Goal: Task Accomplishment & Management: Complete application form

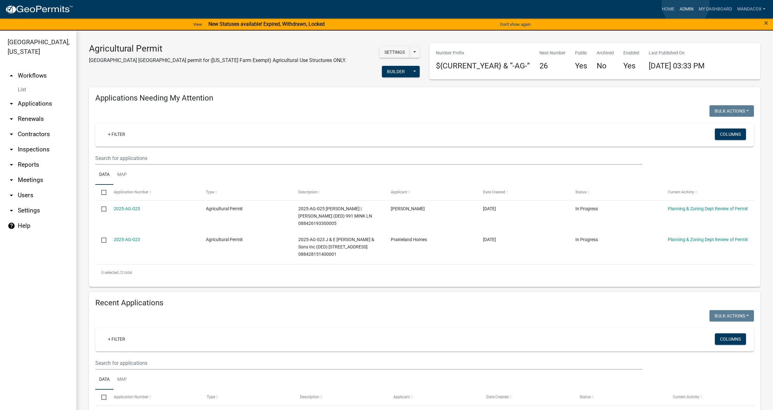
click at [686, 4] on link "Admin" at bounding box center [686, 9] width 19 height 12
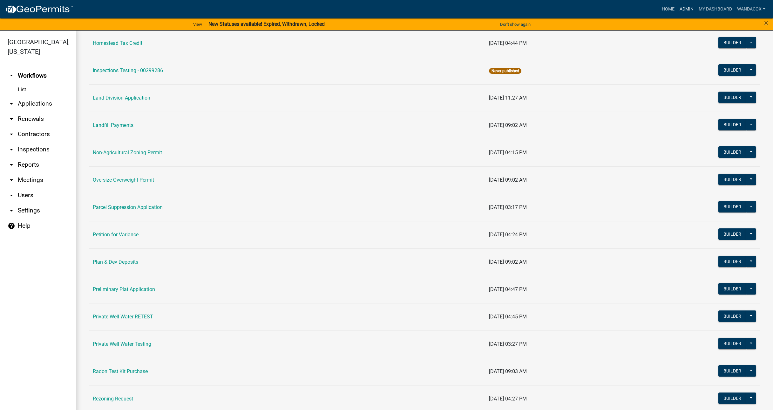
scroll to position [516, 0]
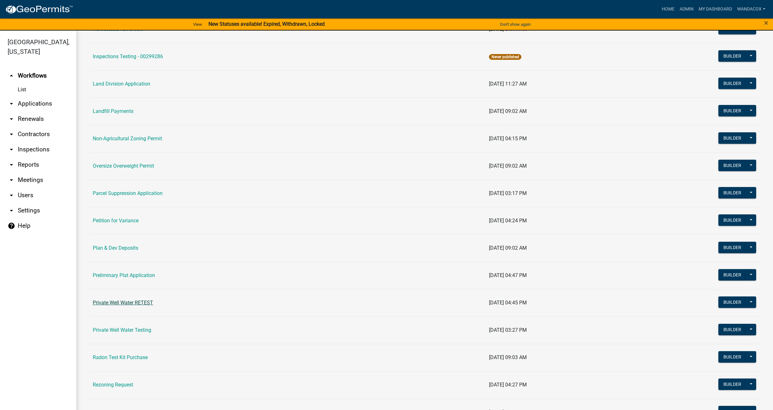
click at [142, 304] on link "Private Well Water RETEST" at bounding box center [123, 302] width 60 height 6
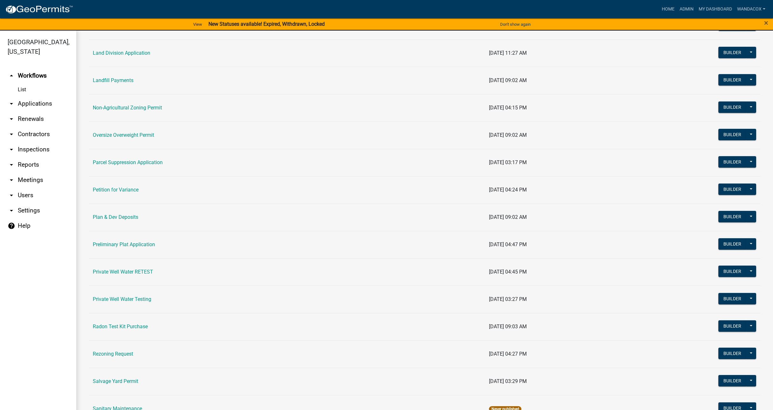
scroll to position [556, 0]
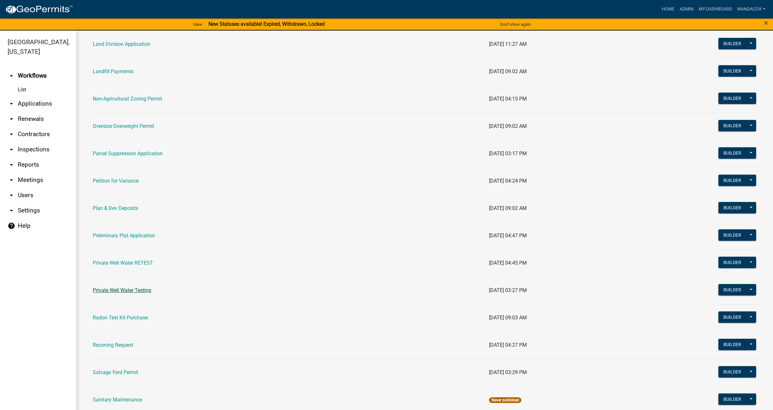
click at [111, 290] on link "Private Well Water Testing" at bounding box center [122, 290] width 58 height 6
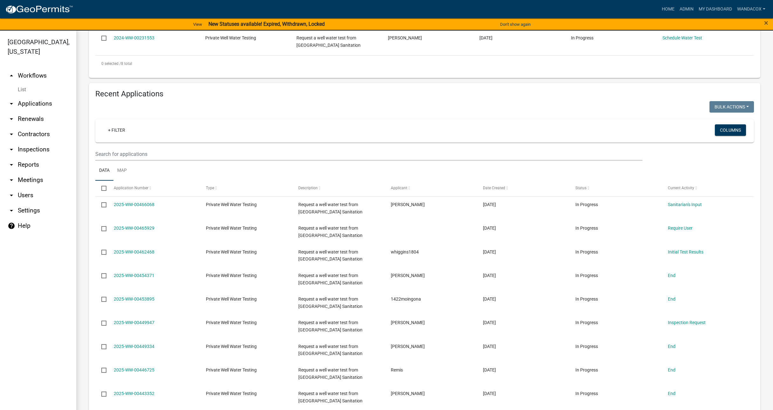
scroll to position [357, 0]
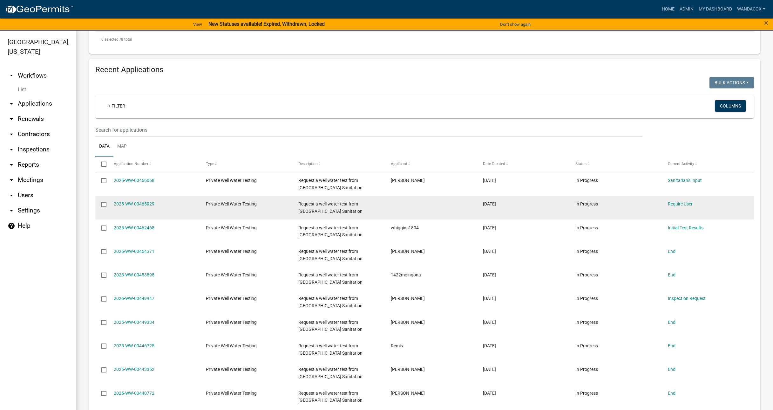
click at [103, 203] on input "checkbox" at bounding box center [103, 204] width 4 height 4
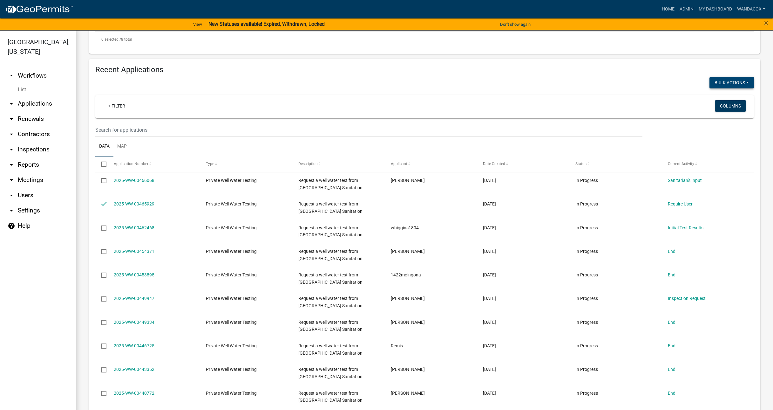
click at [716, 98] on button "Void" at bounding box center [728, 99] width 51 height 15
checkbox input "false"
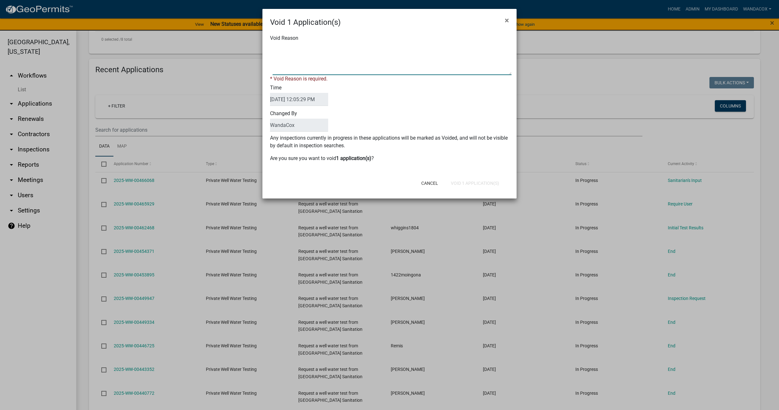
click at [323, 72] on textarea "Void Reason" at bounding box center [392, 59] width 239 height 32
type textarea "unfinished applicaton"
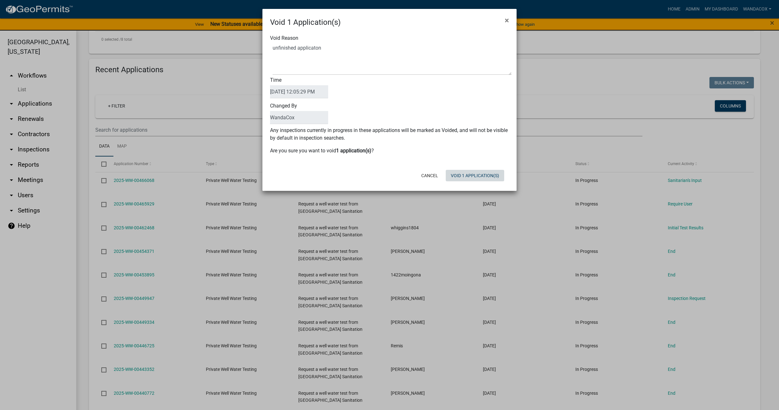
click at [469, 180] on button "Void 1 Application(s)" at bounding box center [475, 175] width 58 height 11
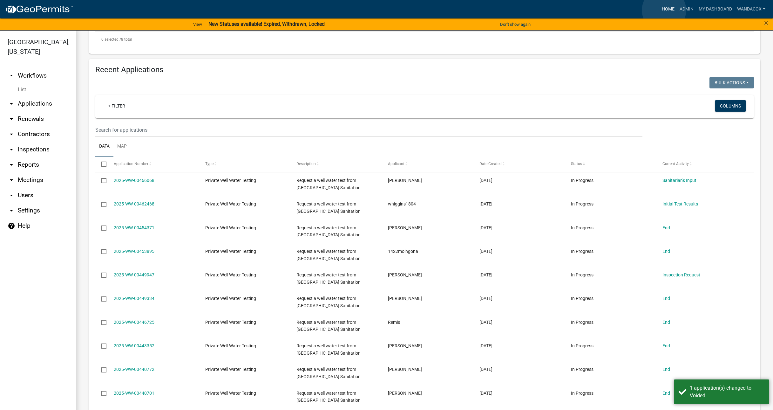
click at [664, 10] on link "Home" at bounding box center [668, 9] width 18 height 12
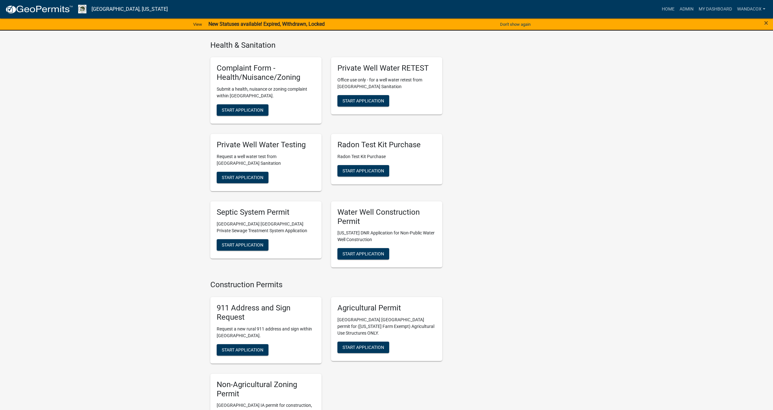
scroll to position [711, 0]
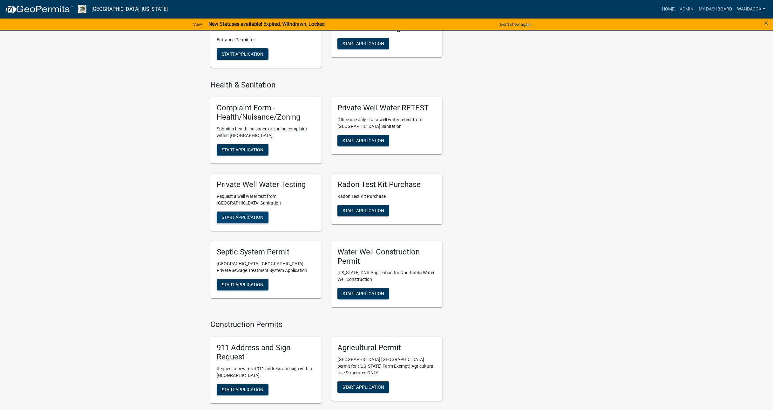
click at [241, 214] on span "Start Application" at bounding box center [243, 216] width 42 height 5
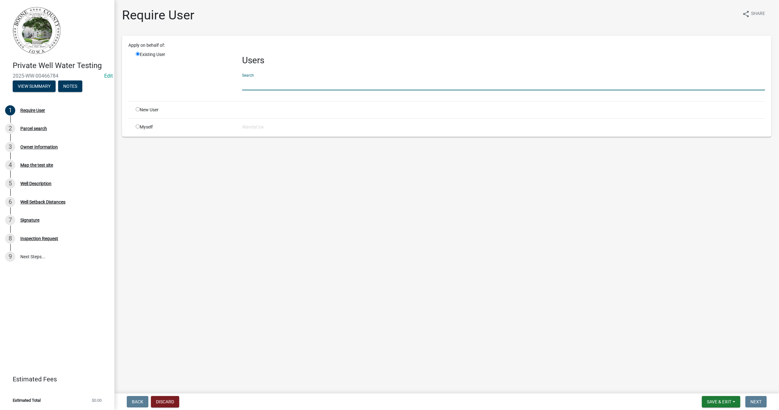
click at [270, 85] on input "text" at bounding box center [503, 83] width 523 height 13
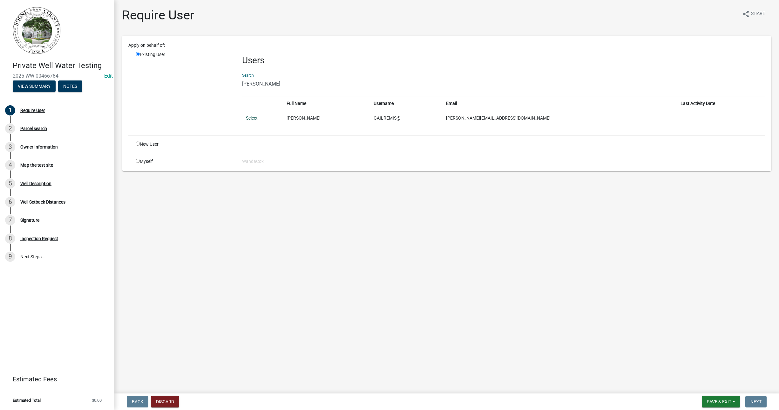
type input "[PERSON_NAME]"
click at [252, 117] on link "Select" at bounding box center [252, 117] width 12 height 5
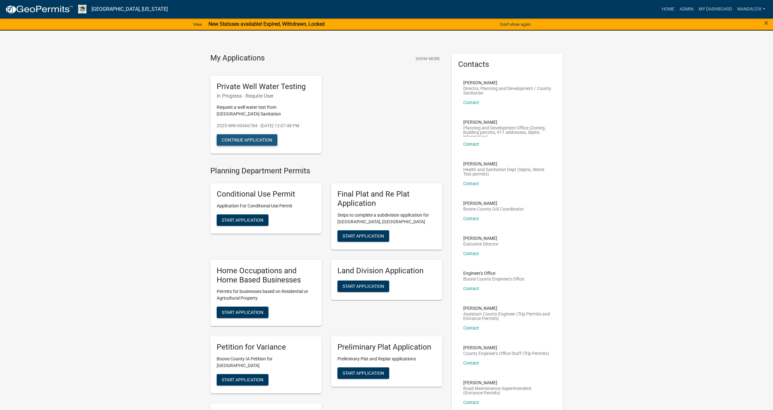
click at [247, 138] on button "Continue Application" at bounding box center [247, 139] width 61 height 11
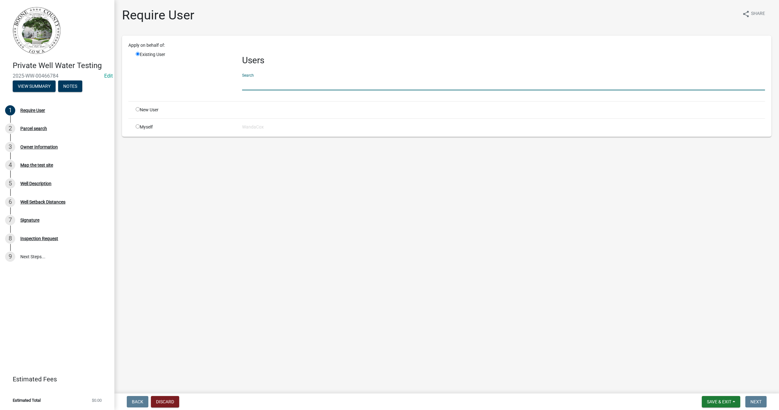
click at [249, 80] on input "text" at bounding box center [503, 83] width 523 height 13
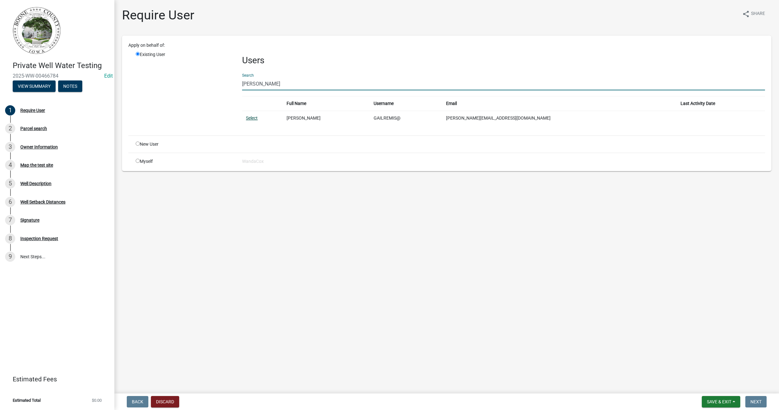
type input "[PERSON_NAME]"
click at [252, 118] on link "Select" at bounding box center [252, 117] width 12 height 5
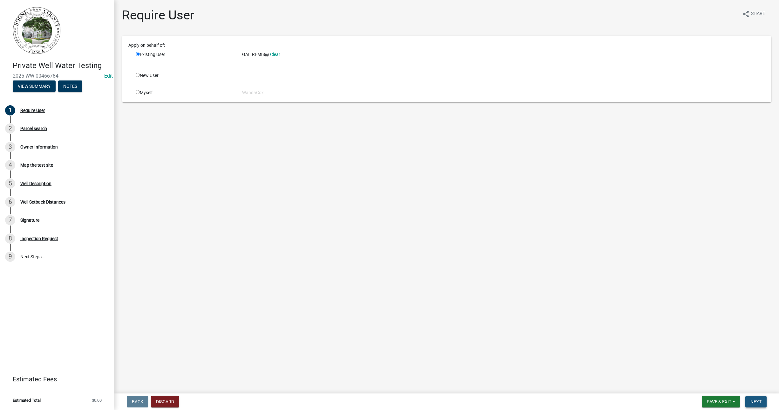
click at [761, 400] on span "Next" at bounding box center [756, 401] width 11 height 5
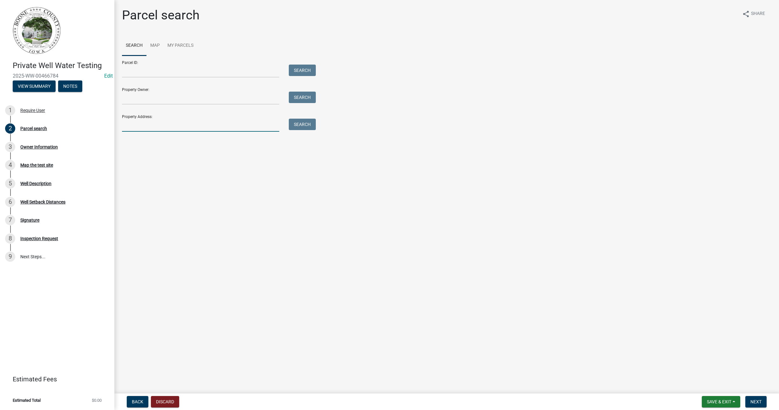
click at [169, 120] on input "Property Address:" at bounding box center [200, 125] width 157 height 13
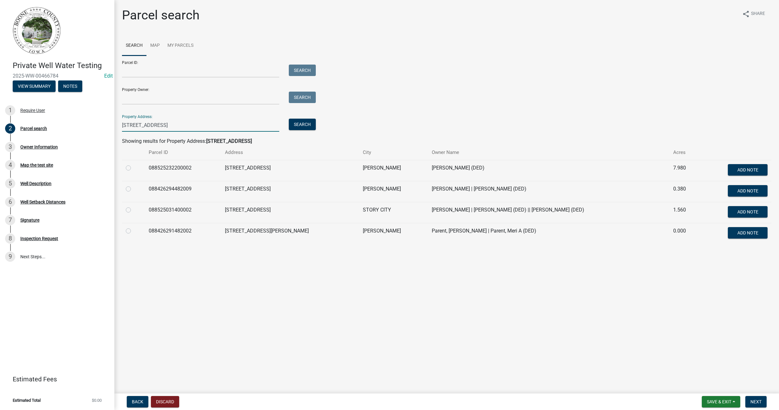
type input "[STREET_ADDRESS]"
click at [133, 206] on label at bounding box center [133, 206] width 0 height 0
click at [133, 210] on input "radio" at bounding box center [135, 208] width 4 height 4
radio input "true"
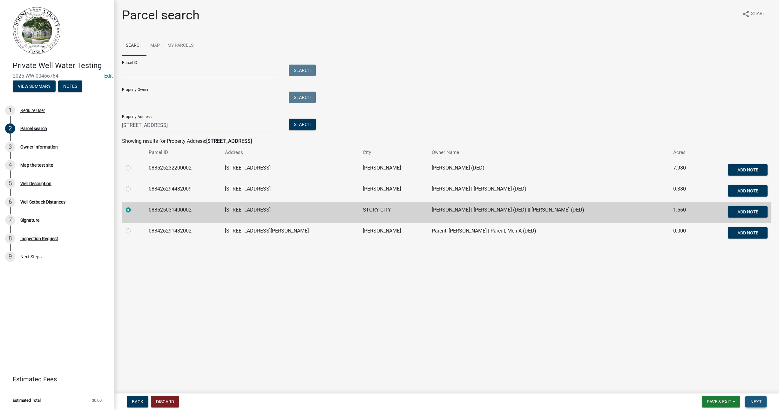
click at [754, 400] on span "Next" at bounding box center [756, 401] width 11 height 5
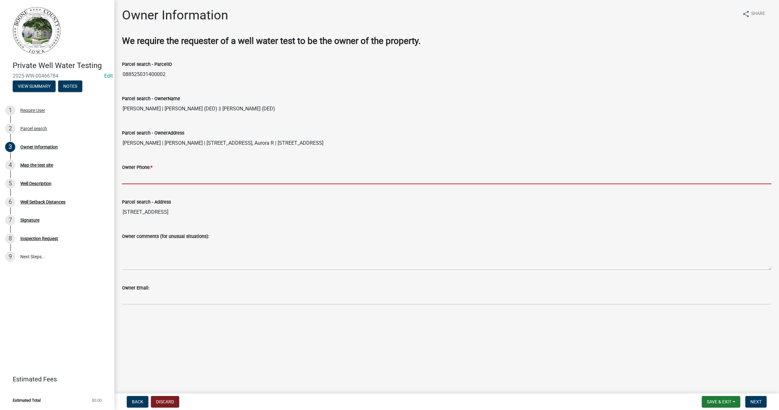
click at [144, 177] on input "Owner Phone: *" at bounding box center [446, 177] width 649 height 13
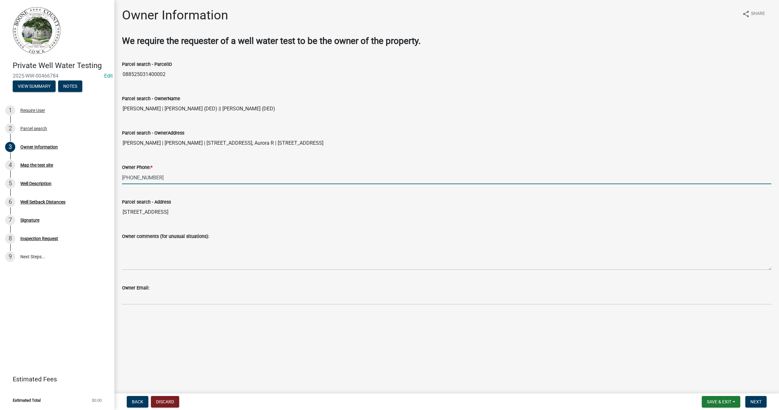
type input "[PHONE_NUMBER]"
click at [186, 294] on input "Owner Email:" at bounding box center [446, 297] width 649 height 13
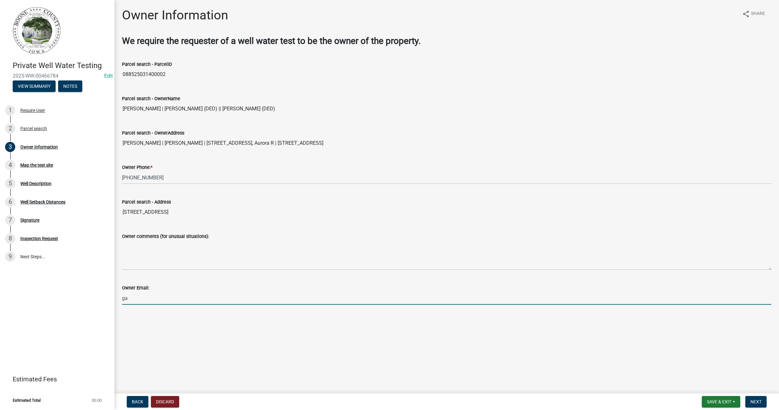
type input "g"
type input "[PERSON_NAME][EMAIL_ADDRESS][DOMAIN_NAME]"
click at [758, 404] on button "Next" at bounding box center [755, 401] width 21 height 11
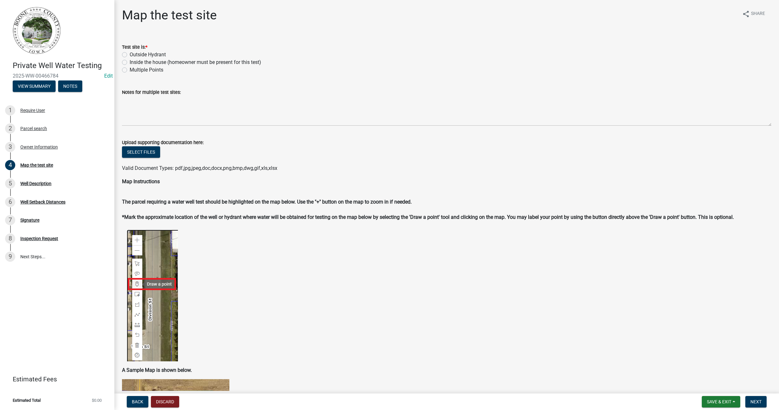
click at [130, 69] on label "Multiple Points" at bounding box center [147, 70] width 34 height 8
click at [130, 69] on input "Multiple Points" at bounding box center [132, 68] width 4 height 4
radio input "true"
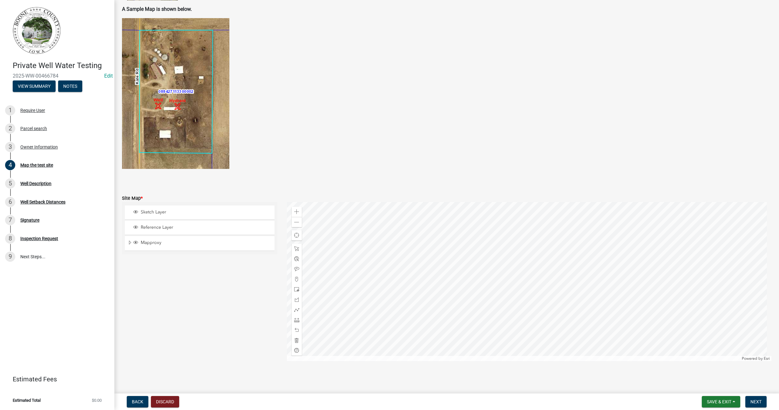
scroll to position [361, 0]
click at [294, 211] on span at bounding box center [296, 210] width 5 height 5
click at [531, 244] on div at bounding box center [529, 280] width 485 height 159
click at [296, 309] on span at bounding box center [296, 308] width 5 height 5
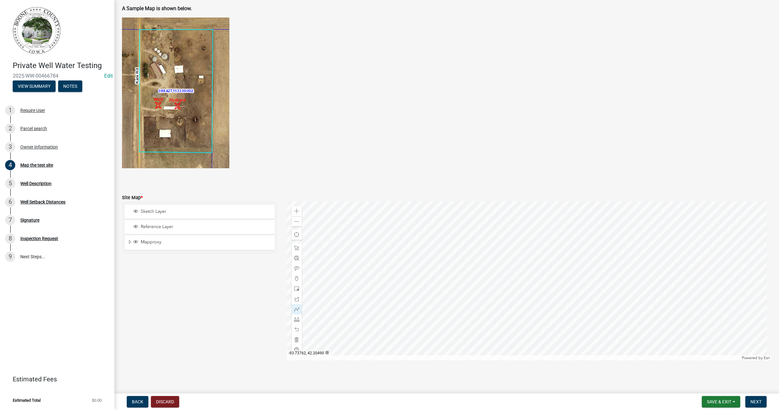
click at [556, 233] on div at bounding box center [529, 280] width 485 height 159
click at [561, 244] on div at bounding box center [529, 280] width 485 height 159
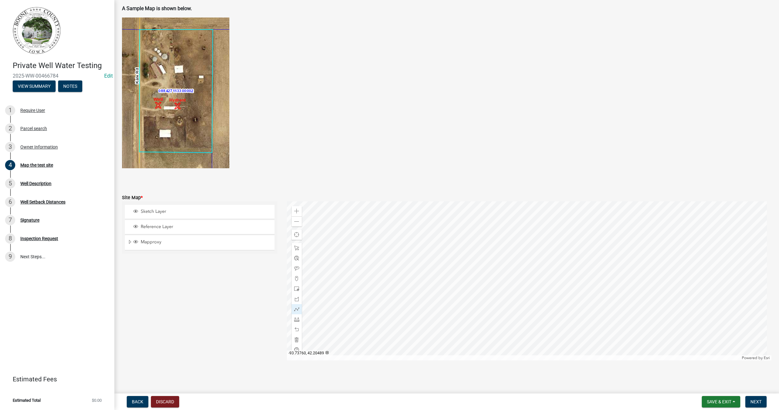
click at [562, 236] on div at bounding box center [529, 280] width 485 height 159
click at [556, 245] on div at bounding box center [529, 280] width 485 height 159
click at [759, 399] on span "Next" at bounding box center [756, 401] width 11 height 5
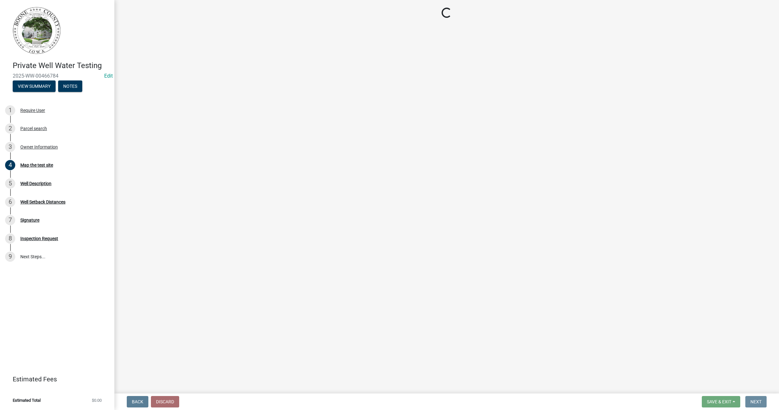
scroll to position [0, 0]
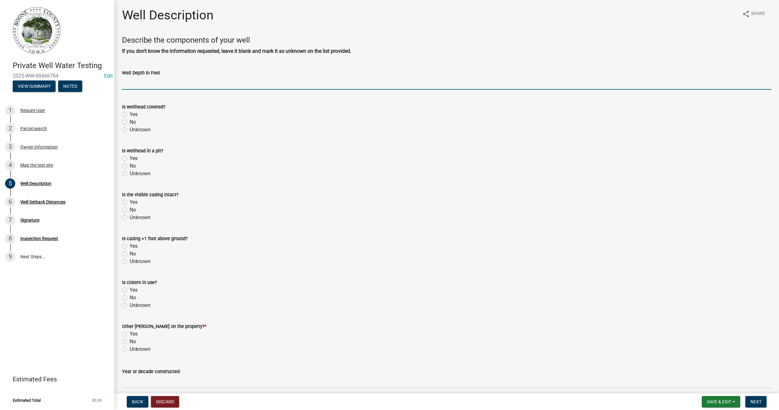
click at [174, 82] on input "text" at bounding box center [446, 83] width 649 height 13
type input "138"
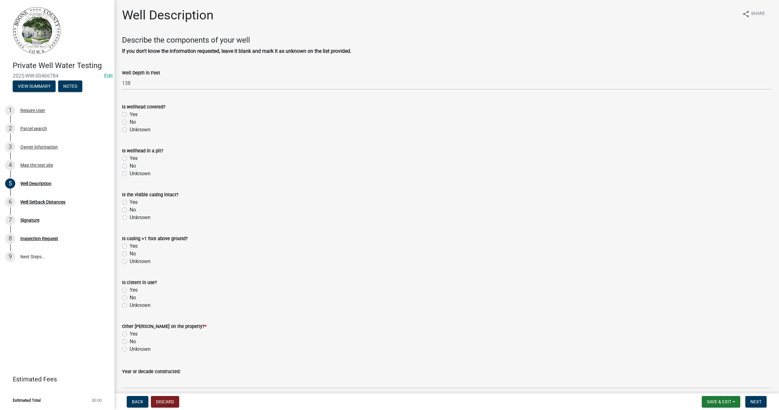
click at [130, 113] on label "Yes" at bounding box center [134, 115] width 8 height 8
click at [130, 113] on input "Yes" at bounding box center [132, 113] width 4 height 4
radio input "true"
click at [130, 173] on label "Unknown" at bounding box center [140, 174] width 21 height 8
click at [130, 173] on input "Unknown" at bounding box center [132, 172] width 4 height 4
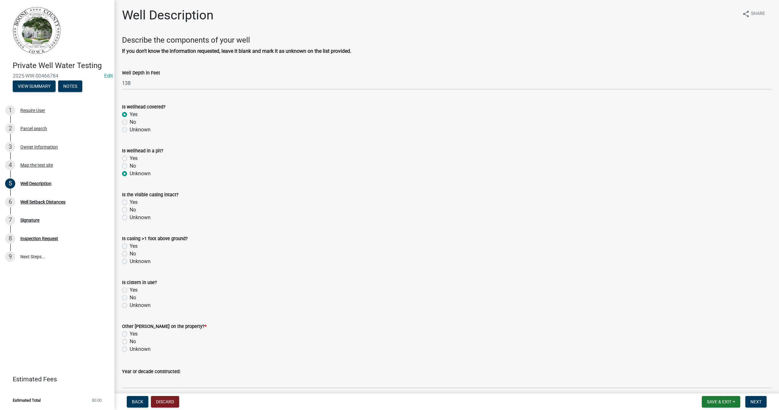
radio input "true"
click at [130, 216] on label "Unknown" at bounding box center [140, 218] width 21 height 8
click at [130, 216] on input "Unknown" at bounding box center [132, 216] width 4 height 4
radio input "true"
click at [130, 260] on label "Unknown" at bounding box center [140, 261] width 21 height 8
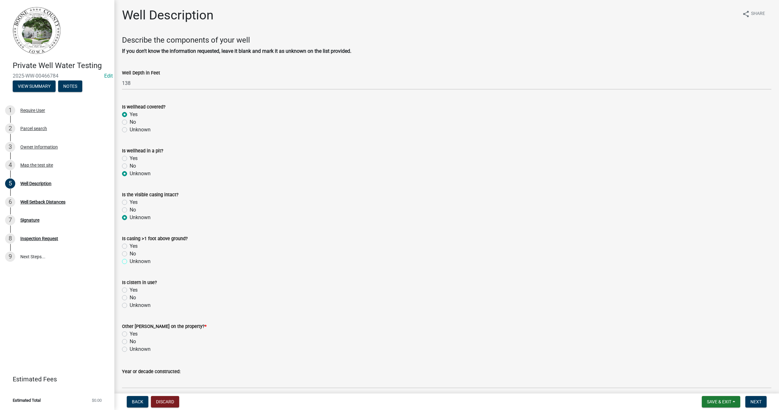
click at [130, 260] on input "Unknown" at bounding box center [132, 259] width 4 height 4
radio input "true"
click at [130, 303] on label "Unknown" at bounding box center [140, 305] width 21 height 8
click at [130, 303] on input "Unknown" at bounding box center [132, 303] width 4 height 4
radio input "true"
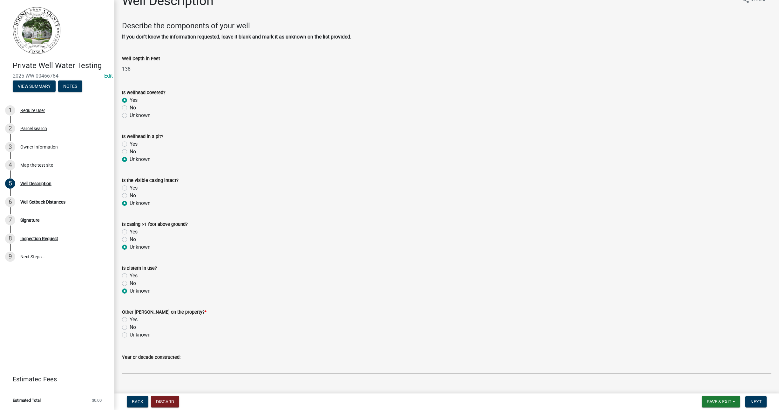
scroll to position [27, 0]
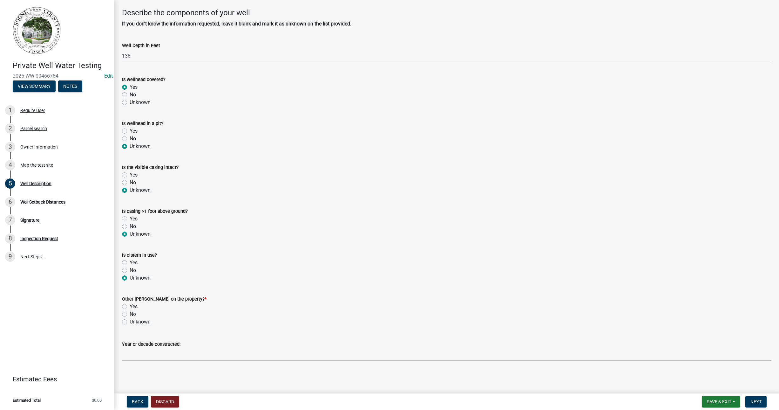
click at [130, 322] on label "Unknown" at bounding box center [140, 322] width 21 height 8
click at [130, 322] on input "Unknown" at bounding box center [132, 320] width 4 height 4
radio input "true"
click at [158, 350] on input "Year or decade constructed:" at bounding box center [446, 354] width 649 height 13
type input "1900"
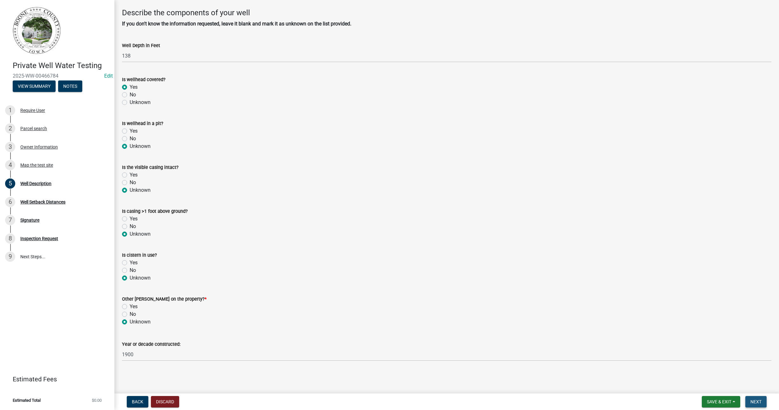
click at [761, 400] on span "Next" at bounding box center [756, 401] width 11 height 5
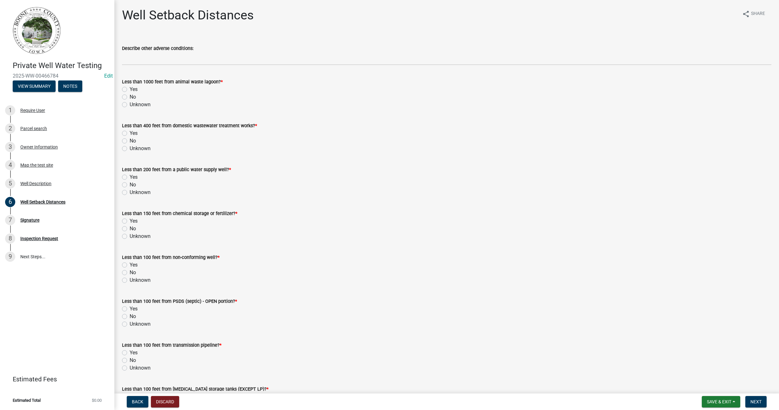
click at [130, 89] on label "Yes" at bounding box center [134, 89] width 8 height 8
click at [130, 89] on input "Yes" at bounding box center [132, 87] width 4 height 4
radio input "true"
click at [130, 149] on label "Unknown" at bounding box center [140, 149] width 21 height 8
click at [130, 149] on input "Unknown" at bounding box center [132, 147] width 4 height 4
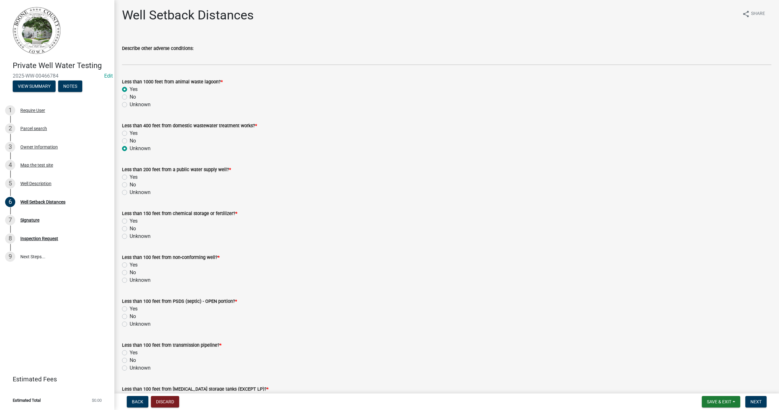
radio input "true"
click at [130, 178] on label "Yes" at bounding box center [134, 177] width 8 height 8
click at [130, 177] on input "Yes" at bounding box center [132, 175] width 4 height 4
radio input "true"
click at [130, 219] on label "Yes" at bounding box center [134, 221] width 8 height 8
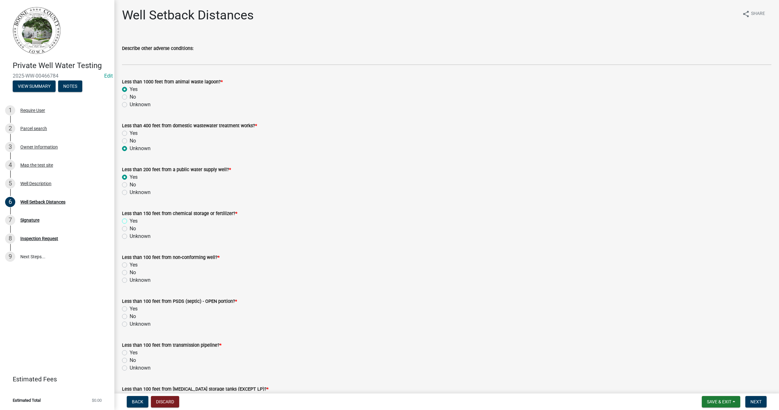
click at [130, 219] on input "Yes" at bounding box center [132, 219] width 4 height 4
radio input "true"
click at [130, 279] on label "Unknown" at bounding box center [140, 280] width 21 height 8
click at [130, 279] on input "Unknown" at bounding box center [132, 278] width 4 height 4
radio input "true"
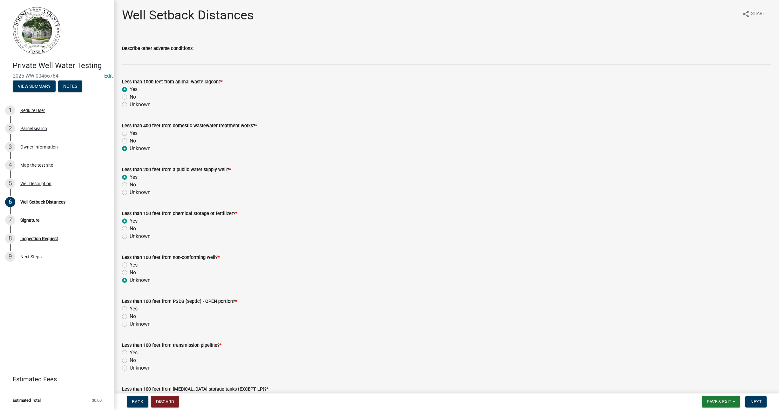
click at [130, 324] on label "Unknown" at bounding box center [140, 324] width 21 height 8
click at [130, 324] on input "Unknown" at bounding box center [132, 322] width 4 height 4
radio input "true"
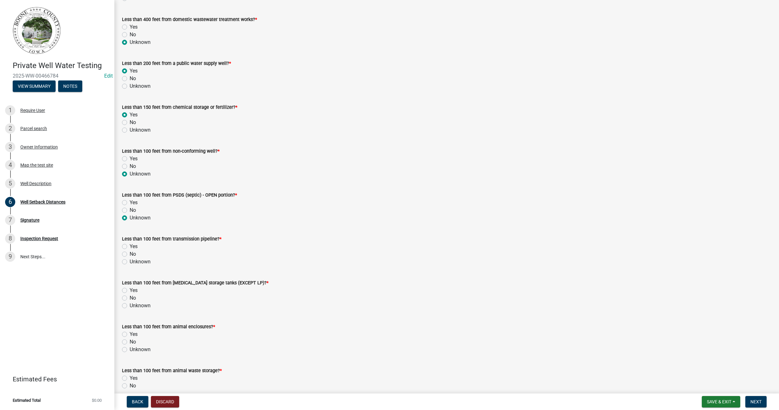
scroll to position [119, 0]
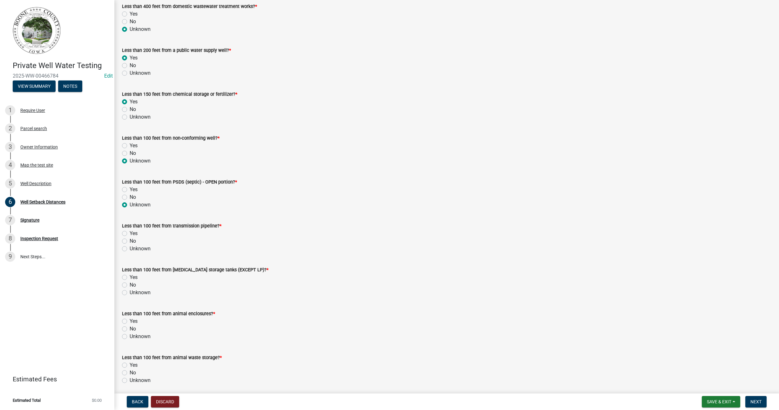
click at [130, 248] on label "Unknown" at bounding box center [140, 249] width 21 height 8
click at [130, 248] on input "Unknown" at bounding box center [132, 247] width 4 height 4
radio input "true"
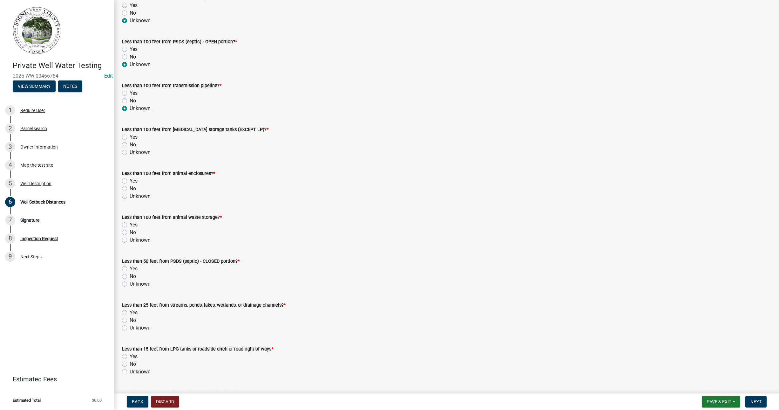
scroll to position [278, 0]
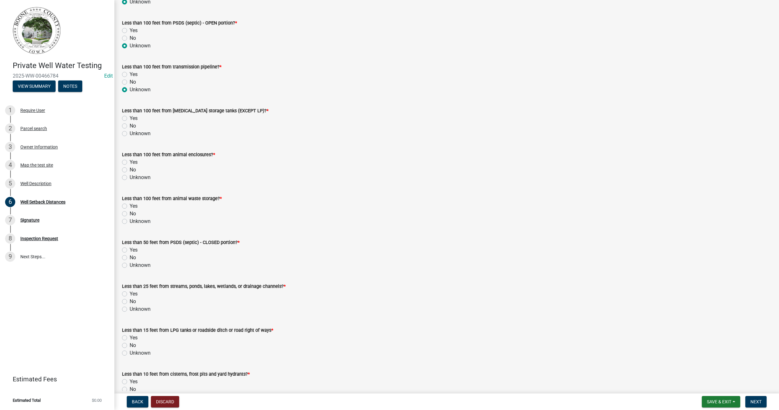
click at [130, 119] on label "Yes" at bounding box center [134, 118] width 8 height 8
click at [130, 119] on input "Yes" at bounding box center [132, 116] width 4 height 4
radio input "true"
click at [130, 163] on label "Yes" at bounding box center [134, 162] width 8 height 8
click at [130, 162] on input "Yes" at bounding box center [132, 160] width 4 height 4
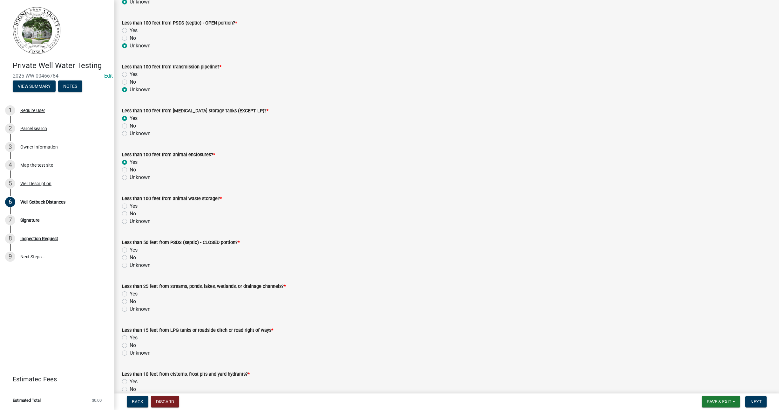
radio input "true"
click at [130, 205] on label "Yes" at bounding box center [134, 206] width 8 height 8
click at [130, 205] on input "Yes" at bounding box center [132, 204] width 4 height 4
radio input "true"
click at [130, 264] on label "Unknown" at bounding box center [140, 265] width 21 height 8
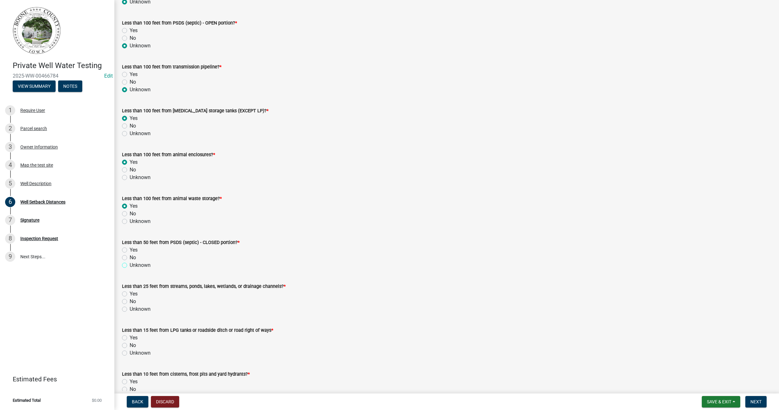
click at [130, 264] on input "Unknown" at bounding box center [132, 263] width 4 height 4
radio input "true"
click at [130, 294] on label "Yes" at bounding box center [134, 294] width 8 height 8
click at [130, 294] on input "Yes" at bounding box center [132, 292] width 4 height 4
radio input "true"
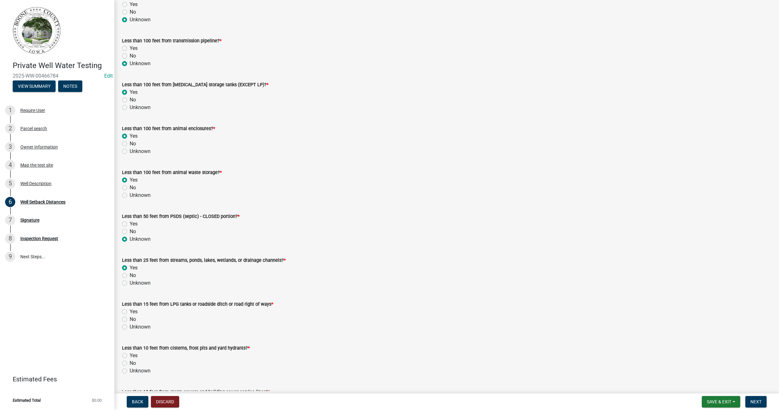
scroll to position [318, 0]
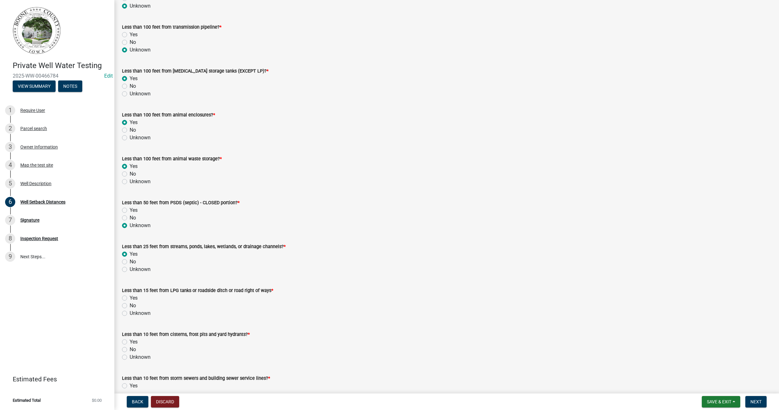
click at [130, 314] on label "Unknown" at bounding box center [140, 313] width 21 height 8
click at [130, 313] on input "Unknown" at bounding box center [132, 311] width 4 height 4
radio input "true"
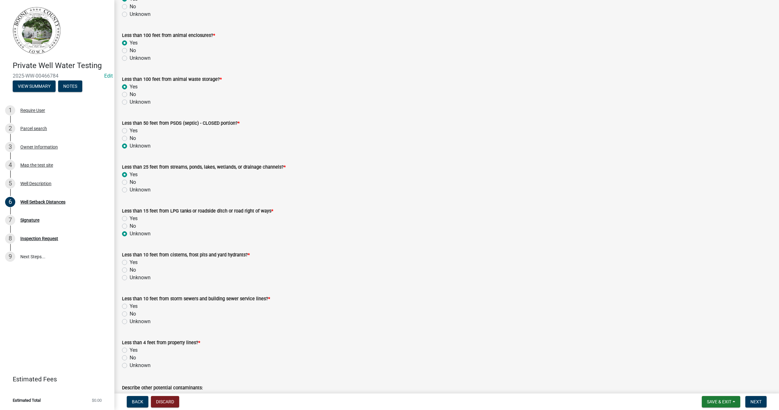
click at [130, 278] on label "Unknown" at bounding box center [140, 278] width 21 height 8
click at [130, 278] on input "Unknown" at bounding box center [132, 276] width 4 height 4
radio input "true"
click at [130, 320] on label "Unknown" at bounding box center [140, 321] width 21 height 8
click at [130, 320] on input "Unknown" at bounding box center [132, 319] width 4 height 4
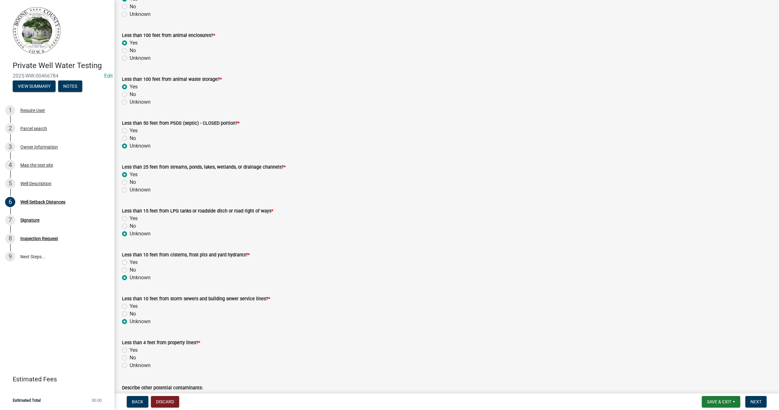
radio input "true"
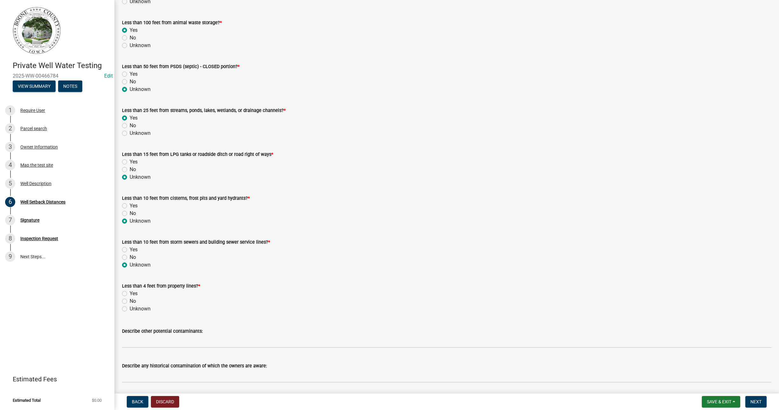
scroll to position [475, 0]
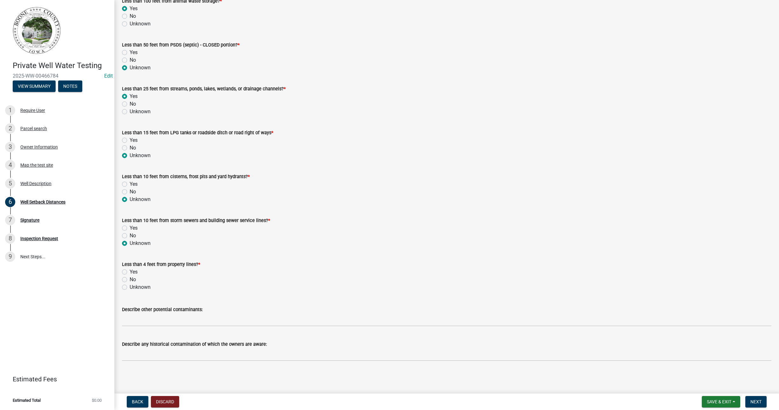
click at [130, 287] on label "Unknown" at bounding box center [140, 287] width 21 height 8
click at [130, 287] on input "Unknown" at bounding box center [132, 285] width 4 height 4
radio input "true"
click at [761, 399] on span "Next" at bounding box center [756, 401] width 11 height 5
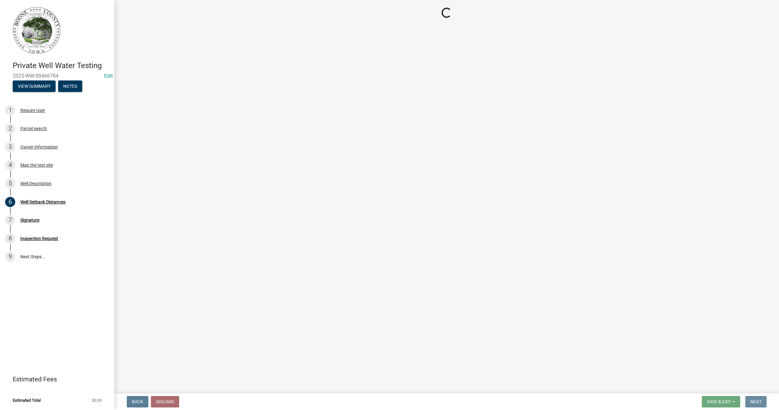
scroll to position [0, 0]
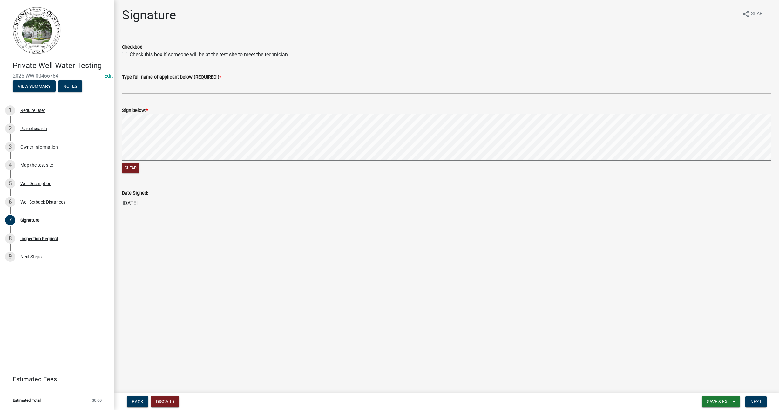
click at [130, 54] on label "Check this box if someone will be at the test site to meet the technician" at bounding box center [209, 55] width 158 height 8
click at [130, 54] on input "Check this box if someone will be at the test site to meet the technician" at bounding box center [132, 53] width 4 height 4
checkbox input "true"
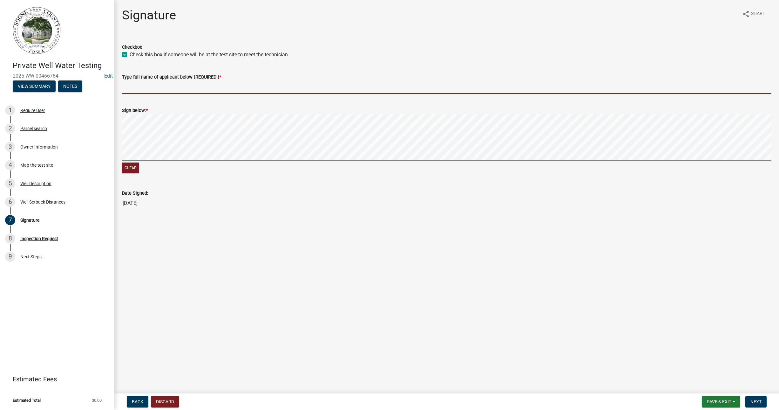
click at [139, 87] on input "Type full name of applicant below (REQUIRED!) *" at bounding box center [446, 87] width 649 height 13
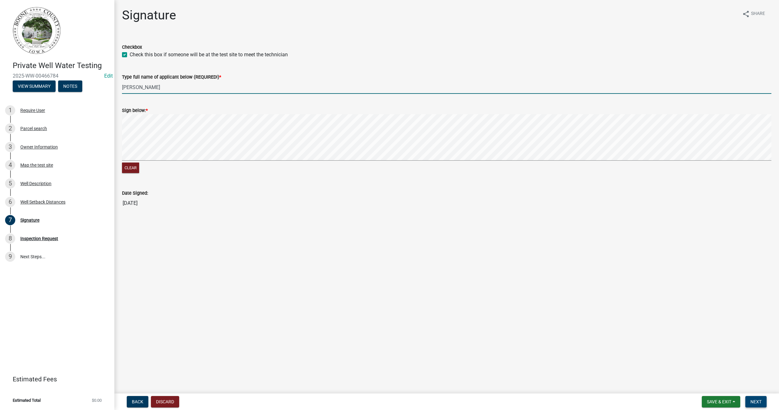
type input "[PERSON_NAME]"
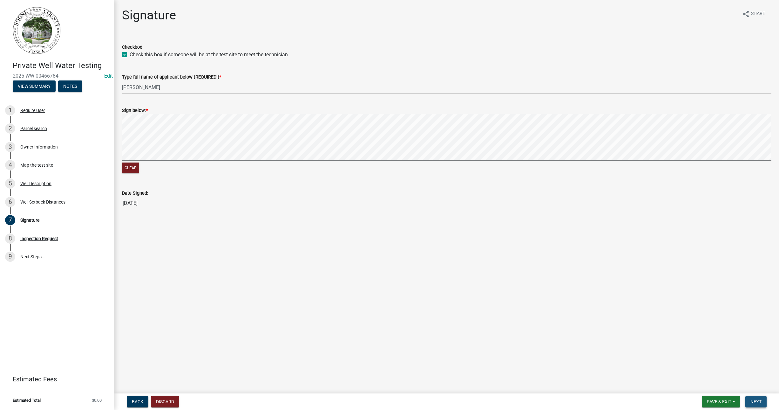
click at [756, 399] on span "Next" at bounding box center [756, 401] width 11 height 5
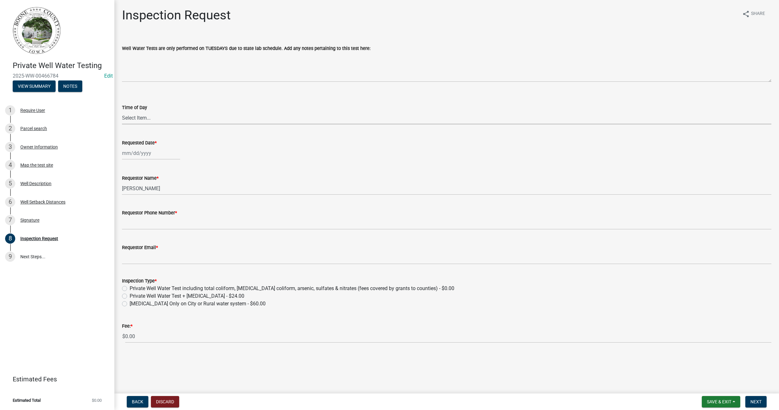
click at [135, 117] on select "Select Item... AM PM" at bounding box center [446, 117] width 649 height 13
click at [122, 111] on select "Select Item... AM PM" at bounding box center [446, 117] width 649 height 13
select select "203f66f9-1146-4c03-8286-bc7632bf4236"
select select "8"
select select "2025"
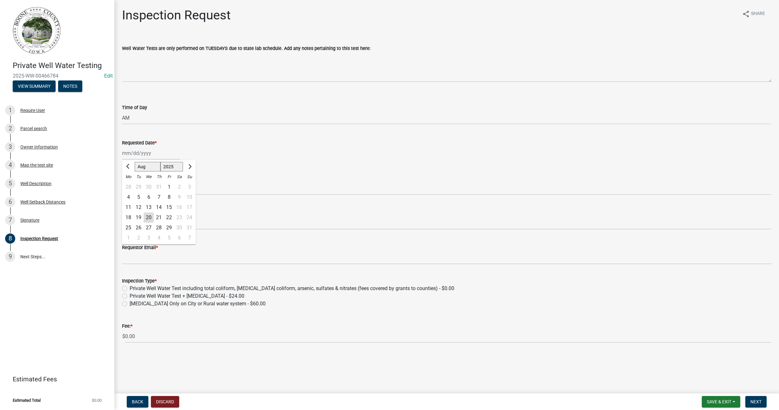
click at [126, 154] on div "[PERSON_NAME] Feb Mar Apr [PERSON_NAME][DATE] Oct Nov [DATE] 1526 1527 1528 152…" at bounding box center [151, 152] width 58 height 13
click at [139, 205] on div "12" at bounding box center [138, 207] width 10 height 10
type input "[DATE]"
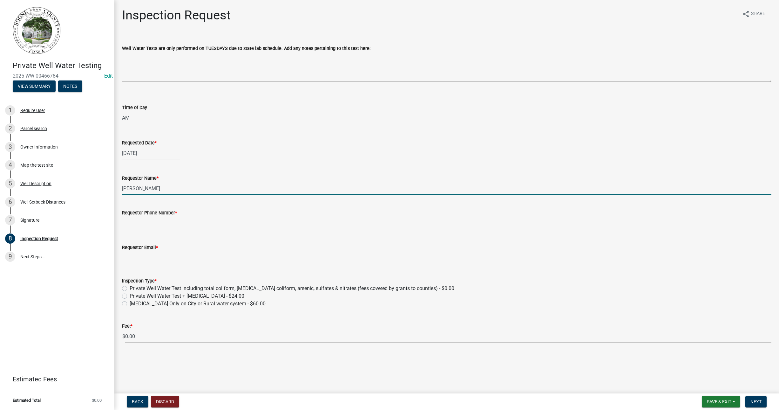
drag, startPoint x: 152, startPoint y: 190, endPoint x: 118, endPoint y: 188, distance: 34.0
click at [118, 188] on div "Requestor Name * [PERSON_NAME]" at bounding box center [446, 180] width 659 height 30
type input "[PERSON_NAME]"
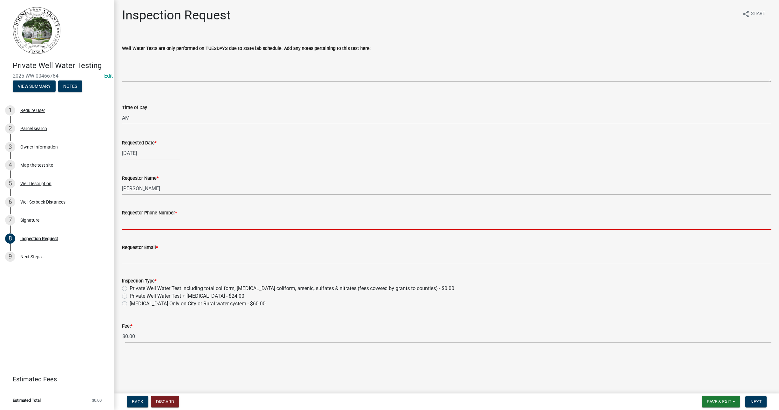
click at [130, 223] on input "Requestor Phone Number *" at bounding box center [446, 222] width 649 height 13
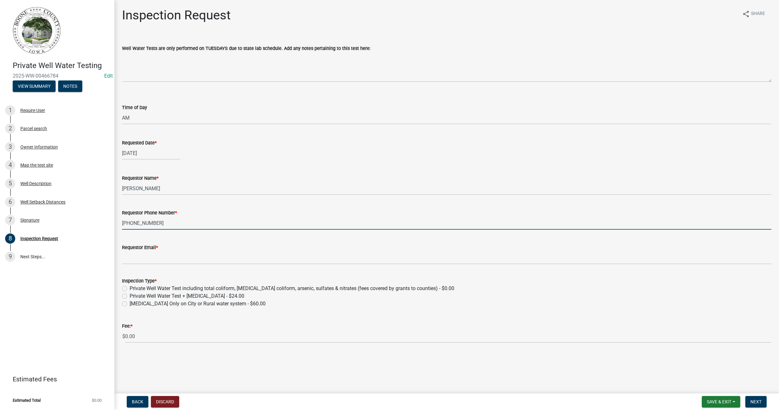
type input "[PHONE_NUMBER]"
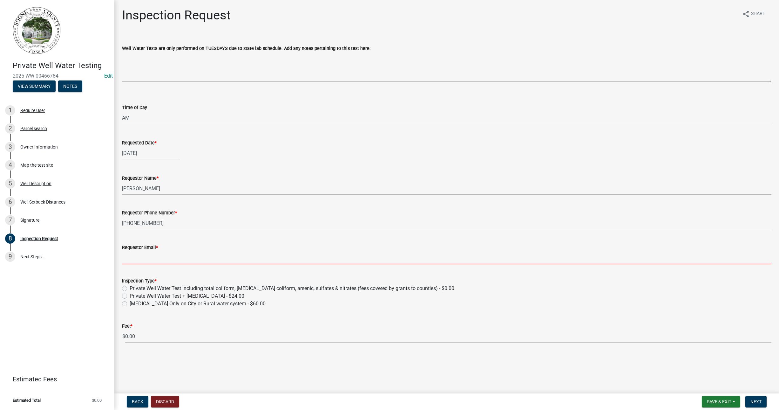
click at [151, 256] on input "Requestor Email *" at bounding box center [446, 257] width 649 height 13
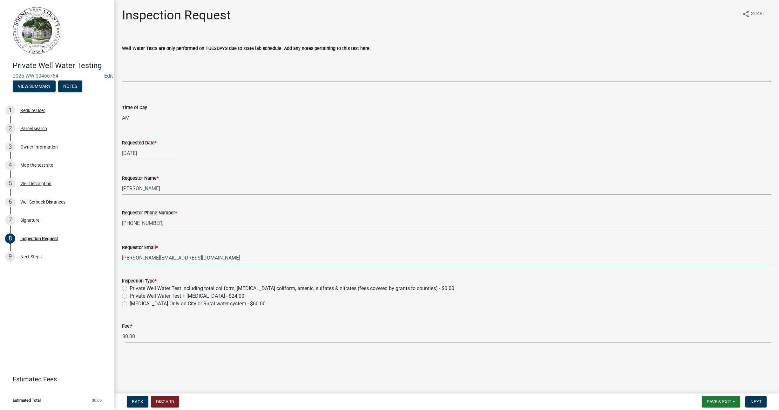
type input "[PERSON_NAME][EMAIL_ADDRESS][DOMAIN_NAME]"
click at [130, 288] on label "Private Well Water Test including total coliform, [MEDICAL_DATA] coliform, arse…" at bounding box center [292, 288] width 325 height 8
click at [130, 288] on input "Private Well Water Test including total coliform, [MEDICAL_DATA] coliform, arse…" at bounding box center [132, 286] width 4 height 4
radio input "true"
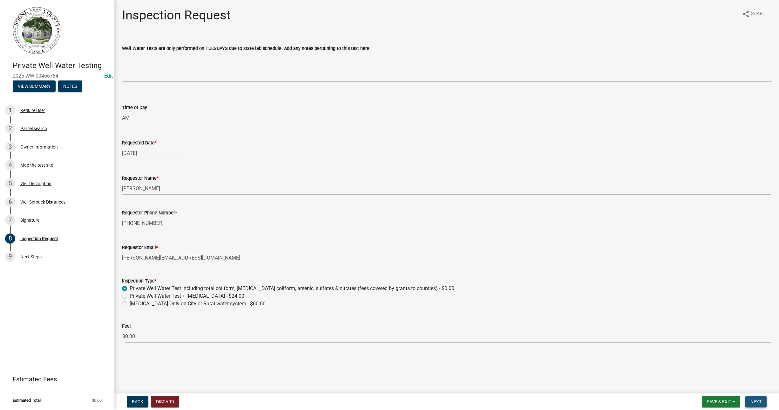
click at [758, 401] on span "Next" at bounding box center [756, 401] width 11 height 5
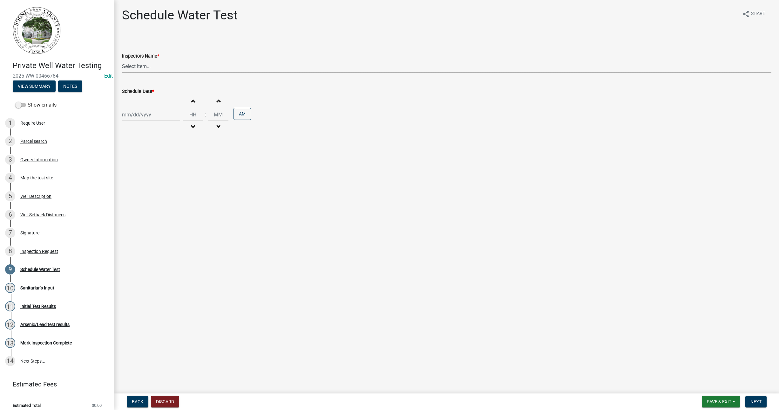
click at [152, 64] on select "Select Item... EdTharp21 (EdTharp21) mspeers ([PERSON_NAME]) WandaCox ([PERSON_…" at bounding box center [446, 66] width 649 height 13
select select "1166babb-7ce8-442f-9c4a-1180ef3e1882"
click at [122, 60] on select "Select Item... EdTharp21 (EdTharp21) mspeers ([PERSON_NAME]) WandaCox ([PERSON_…" at bounding box center [446, 66] width 649 height 13
select select "8"
select select "2025"
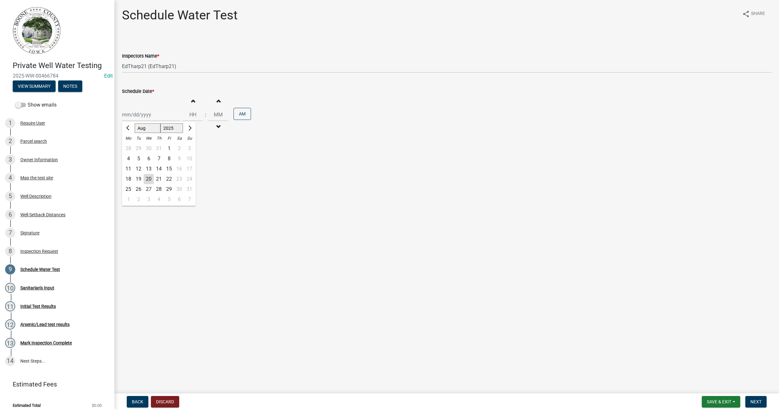
click at [126, 112] on div "[PERSON_NAME] Feb Mar Apr [PERSON_NAME][DATE] Oct Nov [DATE] 1526 1527 1528 152…" at bounding box center [151, 114] width 58 height 13
click at [139, 168] on div "12" at bounding box center [138, 169] width 10 height 10
type input "[DATE]"
click at [191, 102] on span "button" at bounding box center [192, 100] width 3 height 5
type input "01"
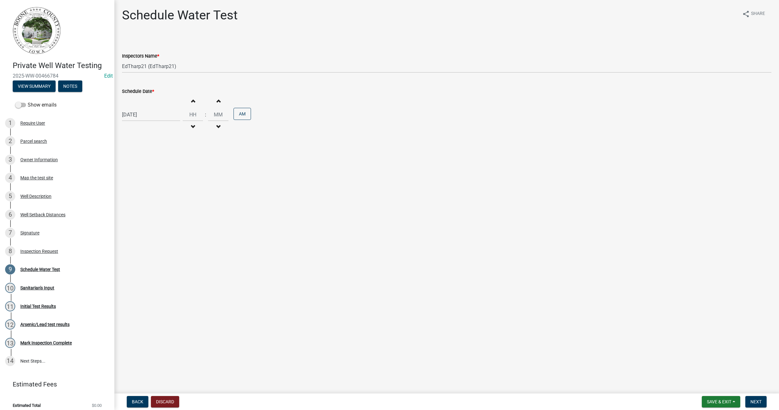
type input "00"
click at [191, 102] on span "button" at bounding box center [192, 100] width 3 height 5
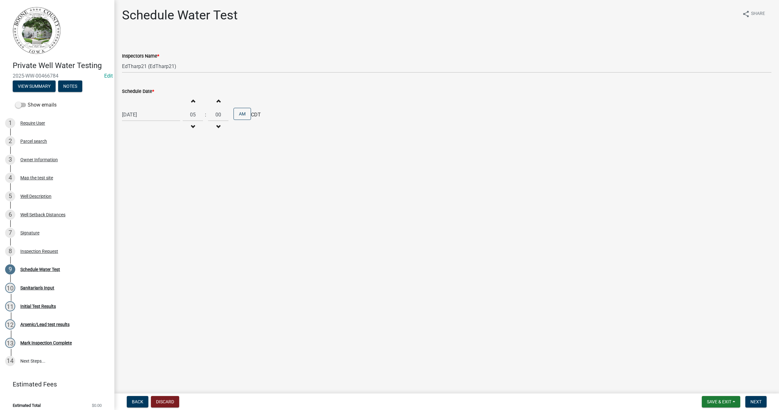
click at [191, 102] on span "button" at bounding box center [192, 100] width 3 height 5
type input "09"
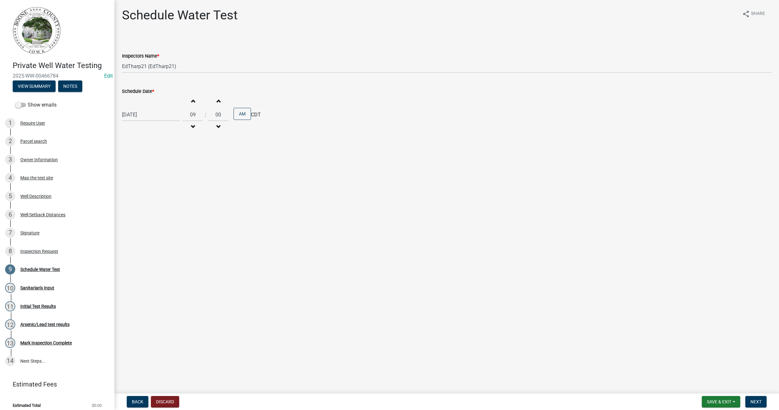
click at [217, 102] on span "button" at bounding box center [218, 100] width 3 height 5
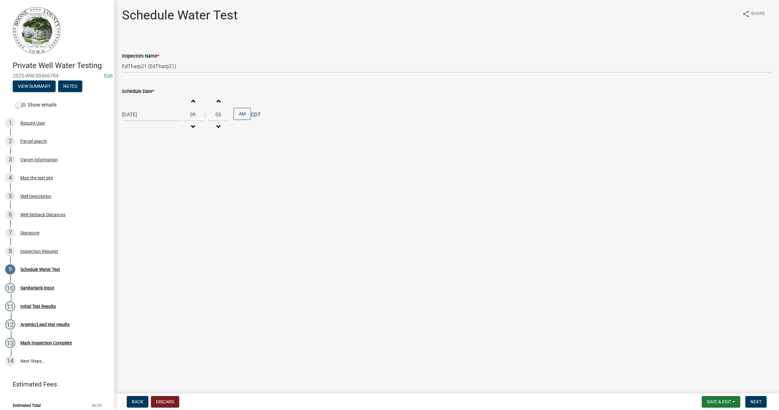
click at [217, 102] on span "button" at bounding box center [218, 100] width 3 height 5
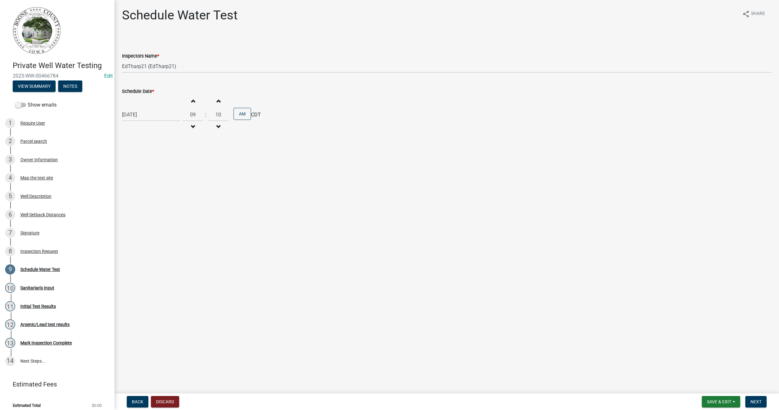
click at [217, 102] on span "button" at bounding box center [218, 100] width 3 height 5
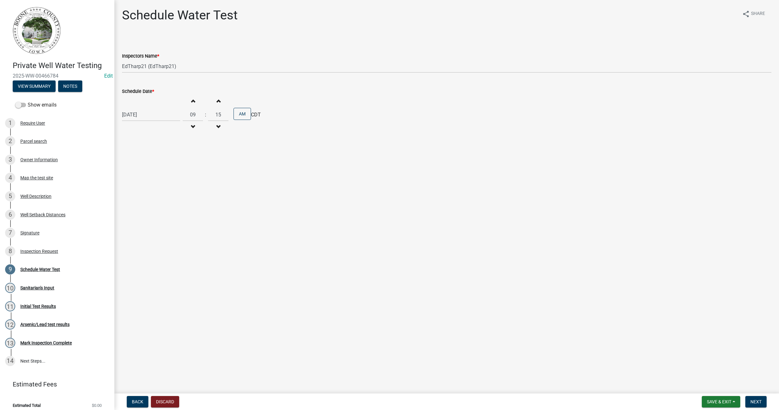
click at [217, 102] on span "button" at bounding box center [218, 100] width 3 height 5
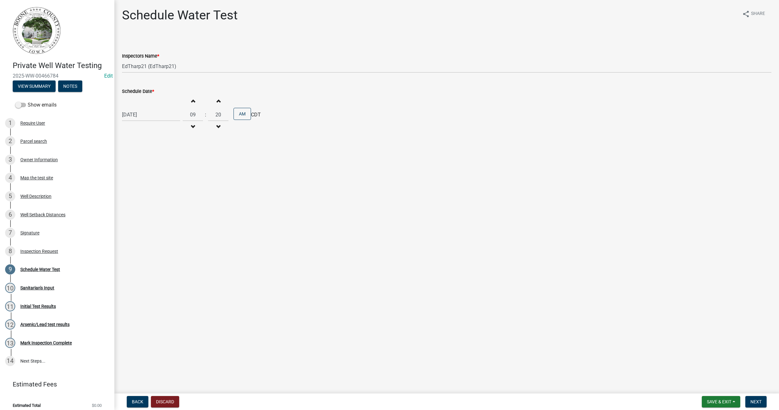
click at [217, 102] on span "button" at bounding box center [218, 100] width 3 height 5
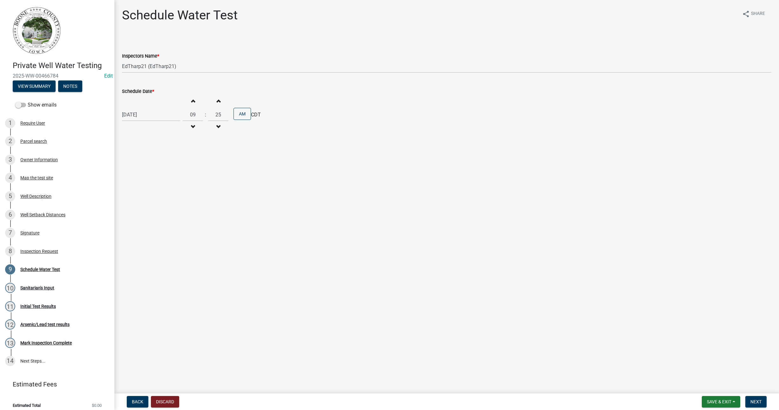
click at [217, 102] on span "button" at bounding box center [218, 100] width 3 height 5
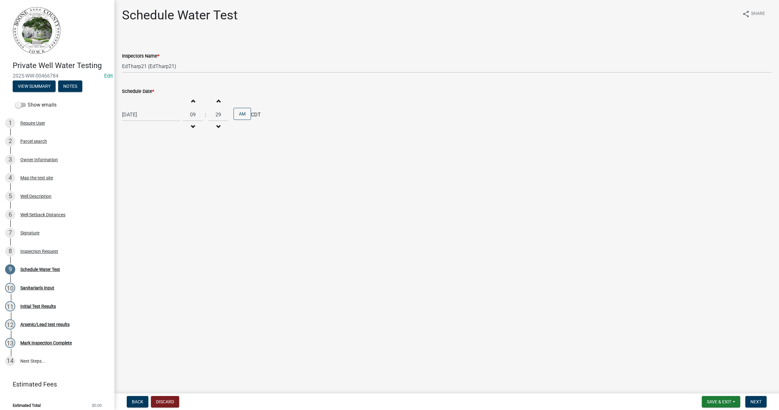
type input "30"
click at [759, 401] on span "Next" at bounding box center [756, 401] width 11 height 5
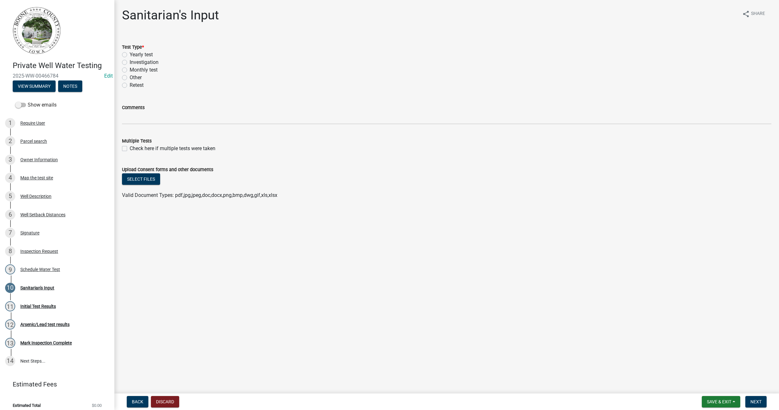
click at [130, 86] on label "Retest" at bounding box center [137, 85] width 14 height 8
click at [130, 85] on input "Retest" at bounding box center [132, 83] width 4 height 4
radio input "true"
click at [130, 147] on label "Check here if multiple tests were taken" at bounding box center [173, 149] width 86 height 8
click at [130, 147] on input "Check here if multiple tests were taken" at bounding box center [132, 147] width 4 height 4
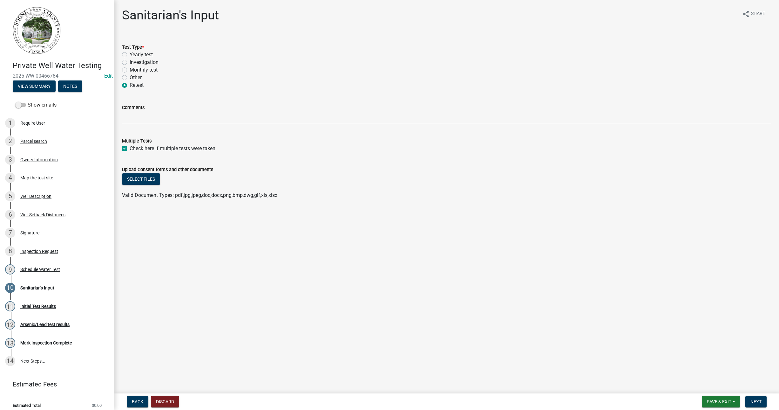
checkbox input "true"
click at [757, 403] on span "Next" at bounding box center [756, 401] width 11 height 5
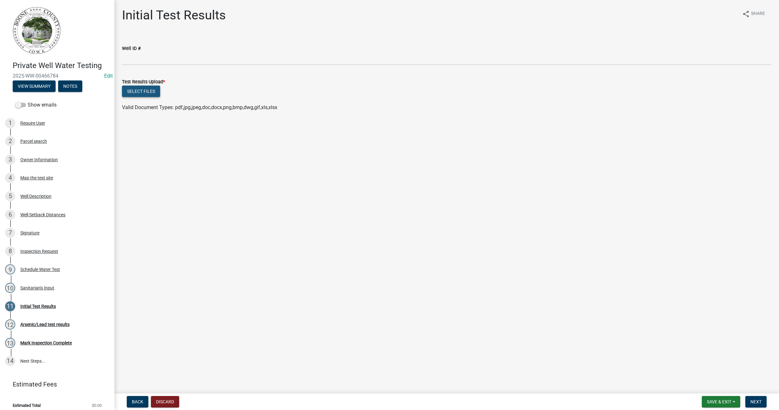
click at [145, 88] on button "Select files" at bounding box center [141, 90] width 38 height 11
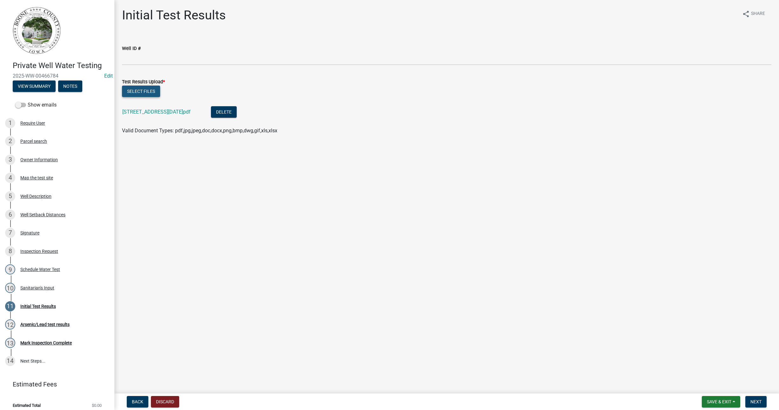
click at [135, 89] on button "Select files" at bounding box center [141, 90] width 38 height 11
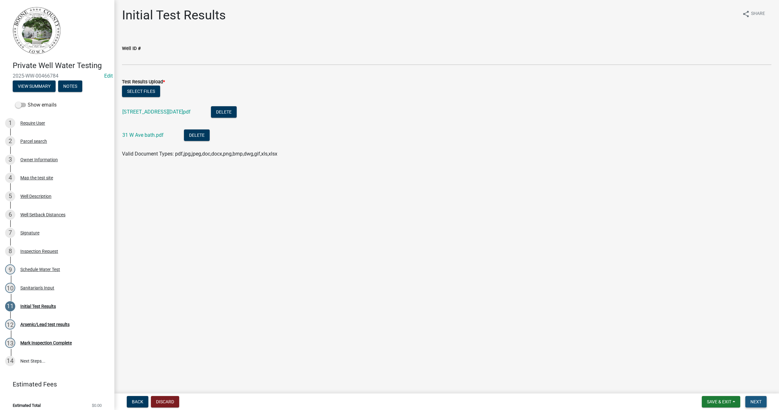
click at [762, 403] on span "Next" at bounding box center [756, 401] width 11 height 5
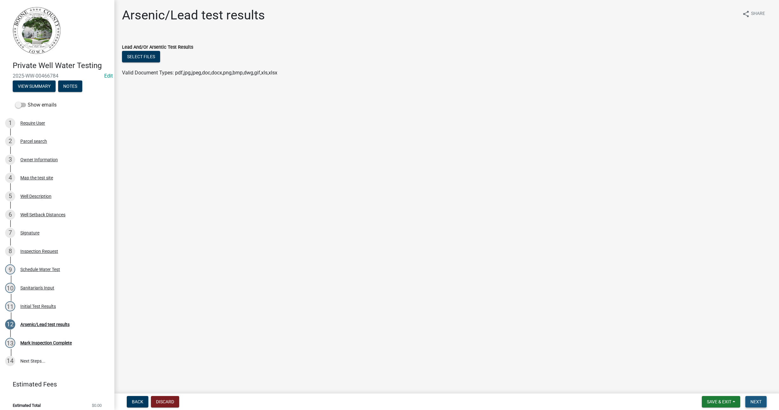
click at [762, 403] on span "Next" at bounding box center [756, 401] width 11 height 5
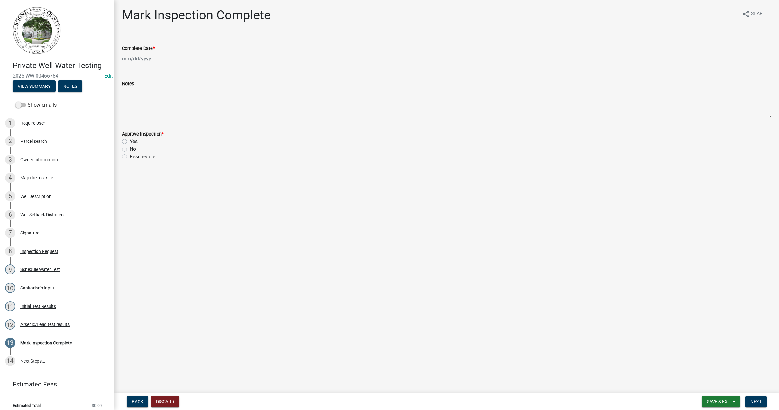
select select "8"
select select "2025"
click at [128, 61] on div "[PERSON_NAME] Feb Mar Apr [PERSON_NAME][DATE] Oct Nov [DATE] 1526 1527 1528 152…" at bounding box center [151, 58] width 58 height 13
click at [150, 123] on div "20" at bounding box center [149, 123] width 10 height 10
type input "[DATE]"
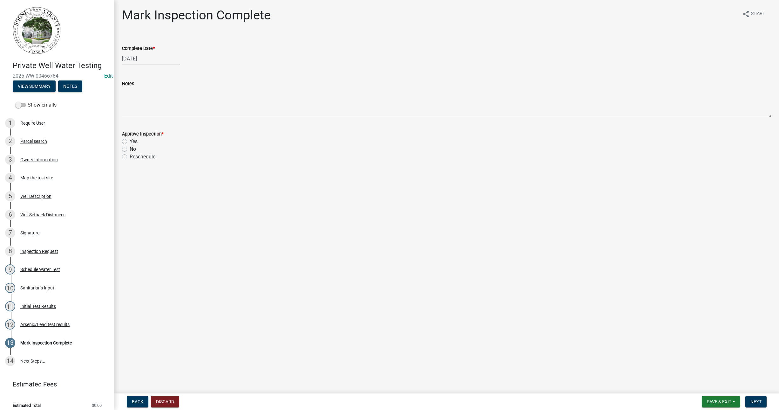
click at [130, 141] on label "Yes" at bounding box center [134, 142] width 8 height 8
click at [130, 141] on input "Yes" at bounding box center [132, 140] width 4 height 4
radio input "true"
click at [757, 397] on button "Next" at bounding box center [755, 401] width 21 height 11
